Goal: Navigation & Orientation: Find specific page/section

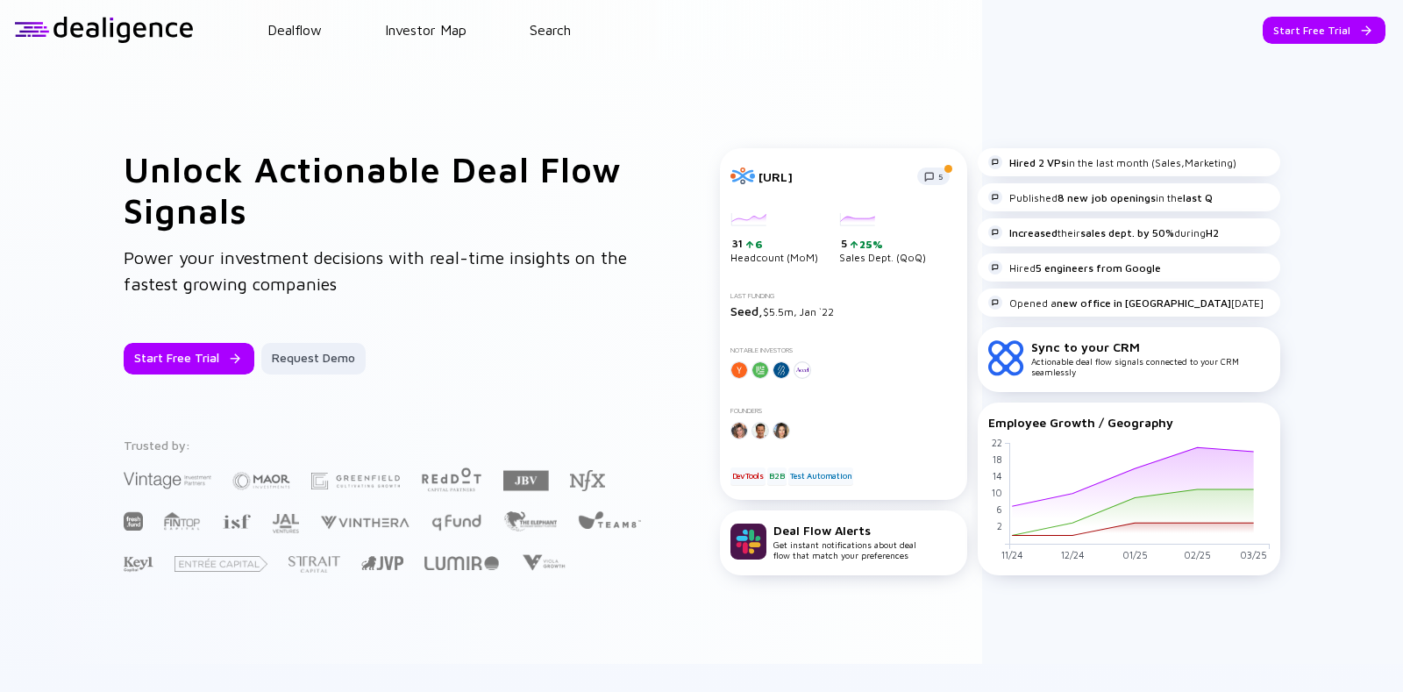
click at [28, 32] on div at bounding box center [104, 30] width 180 height 26
click at [1315, 37] on div "Start Free Trial" at bounding box center [1324, 30] width 123 height 27
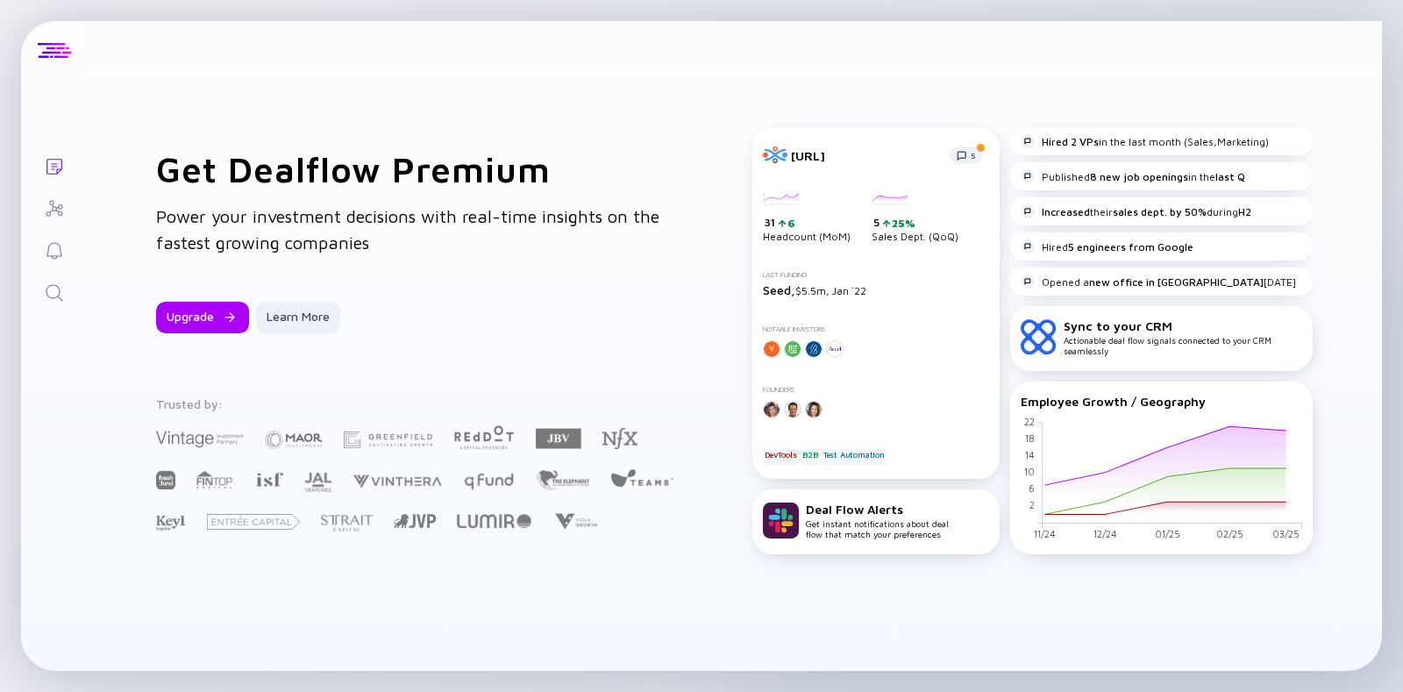
click at [59, 54] on div at bounding box center [54, 51] width 33 height 16
click at [58, 215] on icon "Investor Map" at bounding box center [54, 208] width 21 height 21
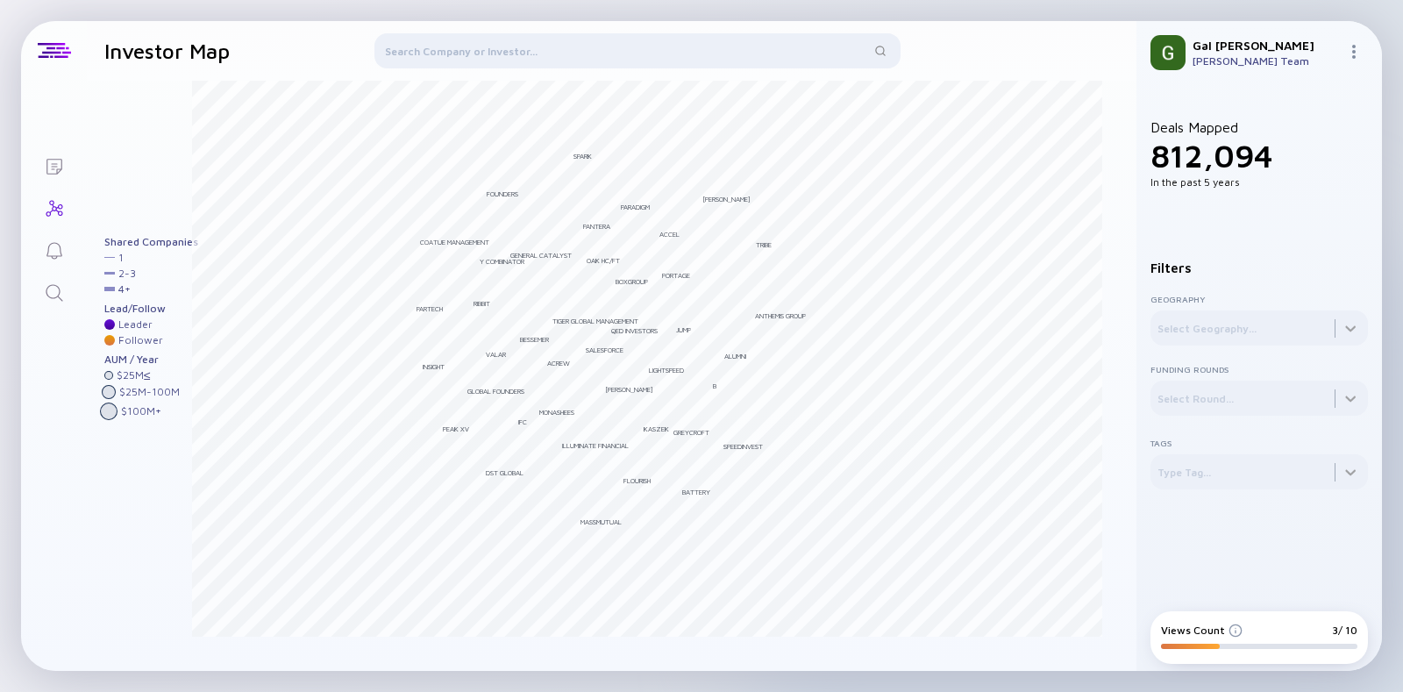
click at [1355, 54] on img at bounding box center [1354, 52] width 14 height 14
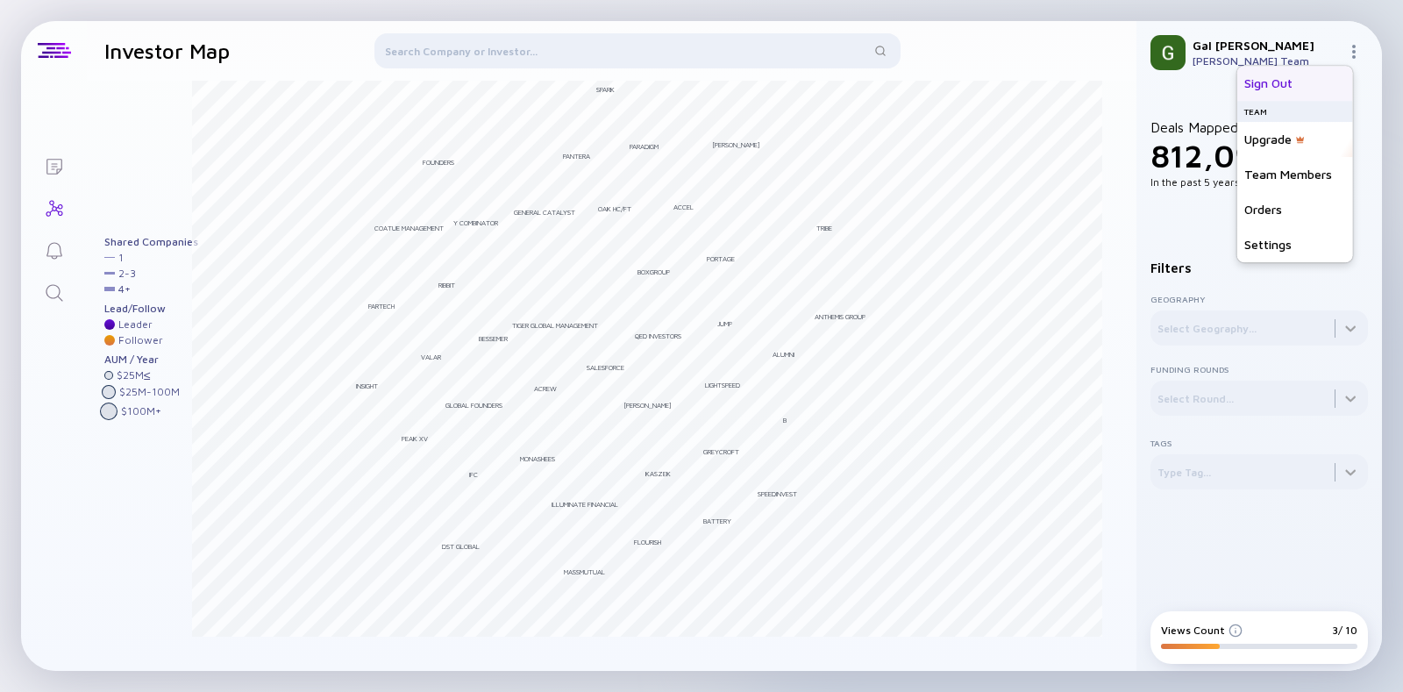
click at [1309, 82] on div "Sign Out" at bounding box center [1295, 83] width 116 height 35
